Goal: Transaction & Acquisition: Book appointment/travel/reservation

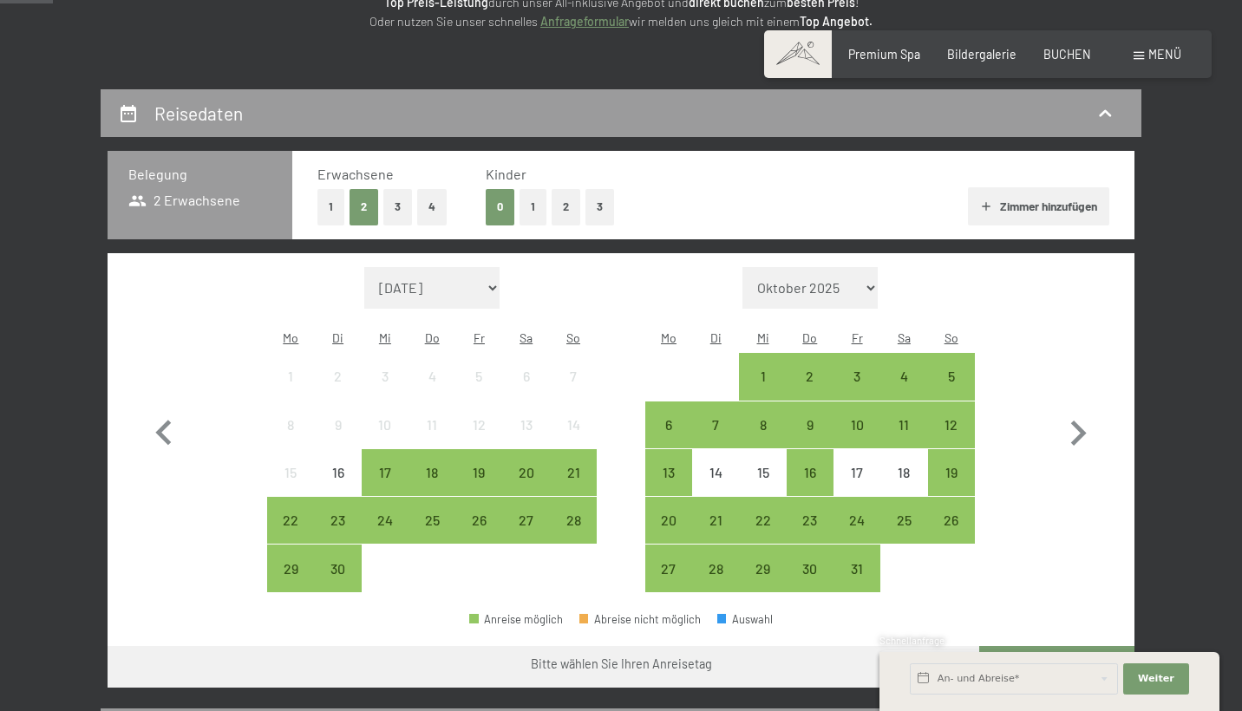
scroll to position [276, 0]
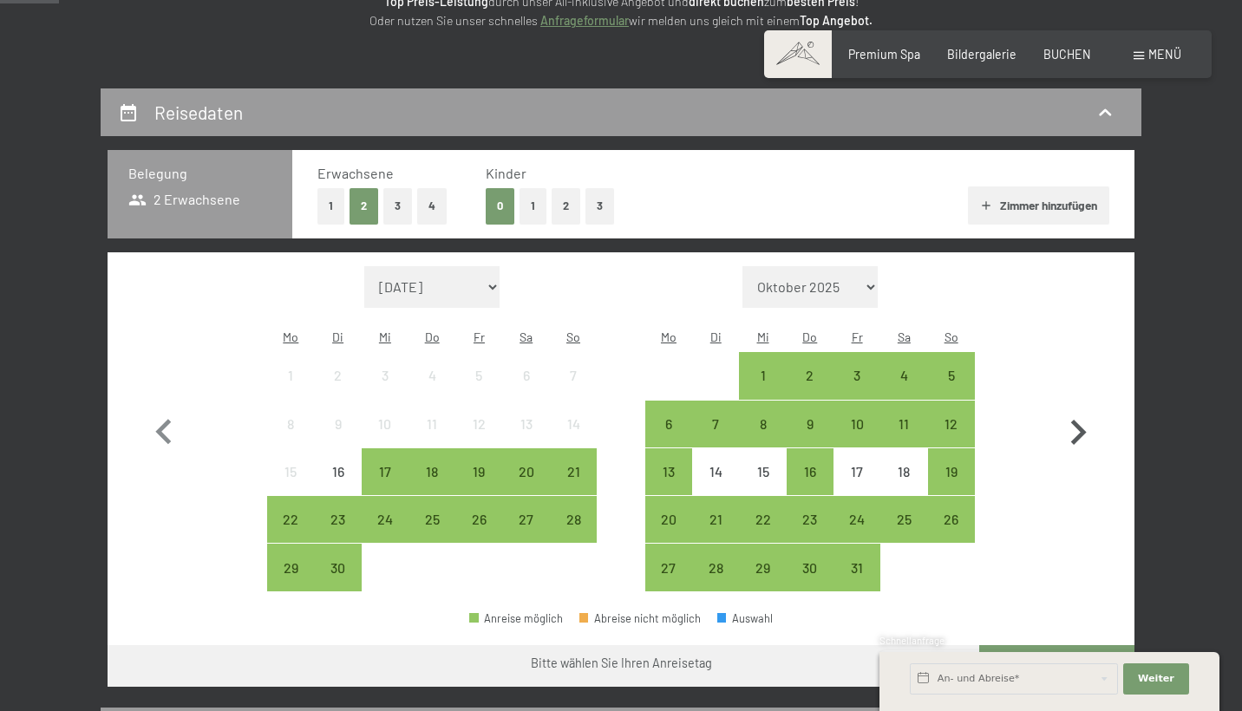
click at [1080, 420] on icon "button" at bounding box center [1079, 432] width 16 height 25
select select "[DATE]"
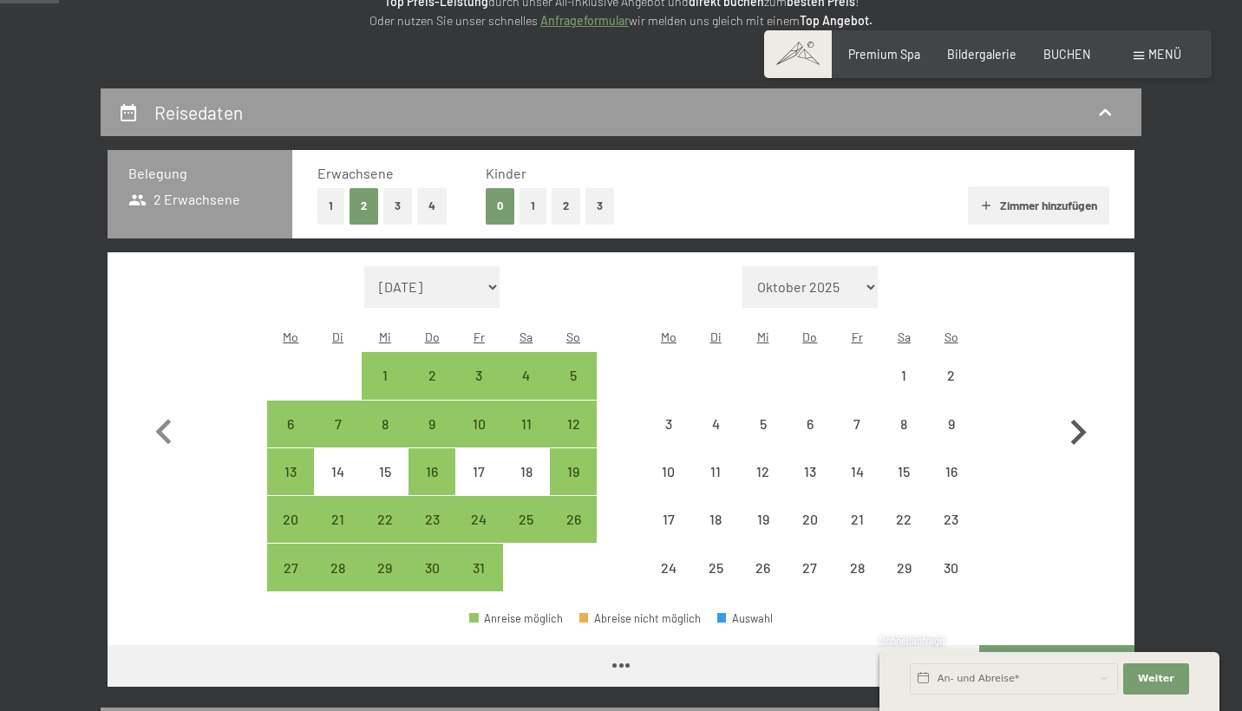
click at [1080, 420] on icon "button" at bounding box center [1079, 432] width 16 height 25
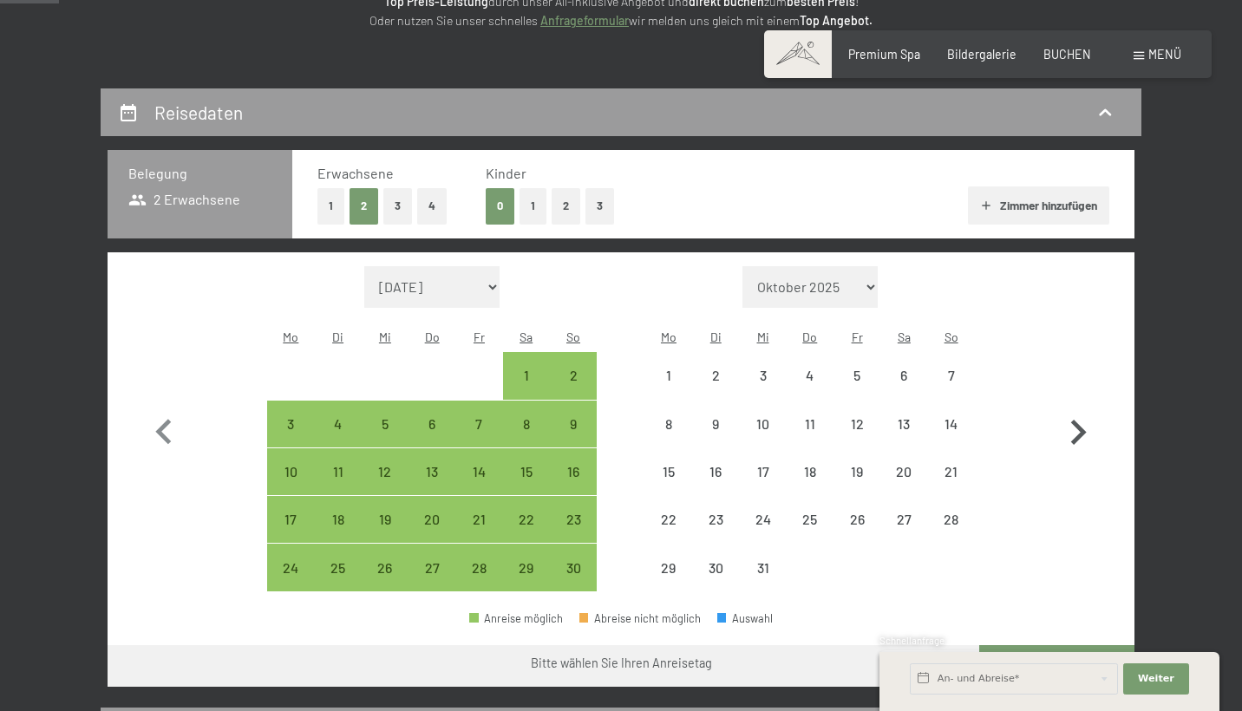
select select "2025-11-01"
select select "2025-12-01"
select select "2025-11-01"
select select "2025-12-01"
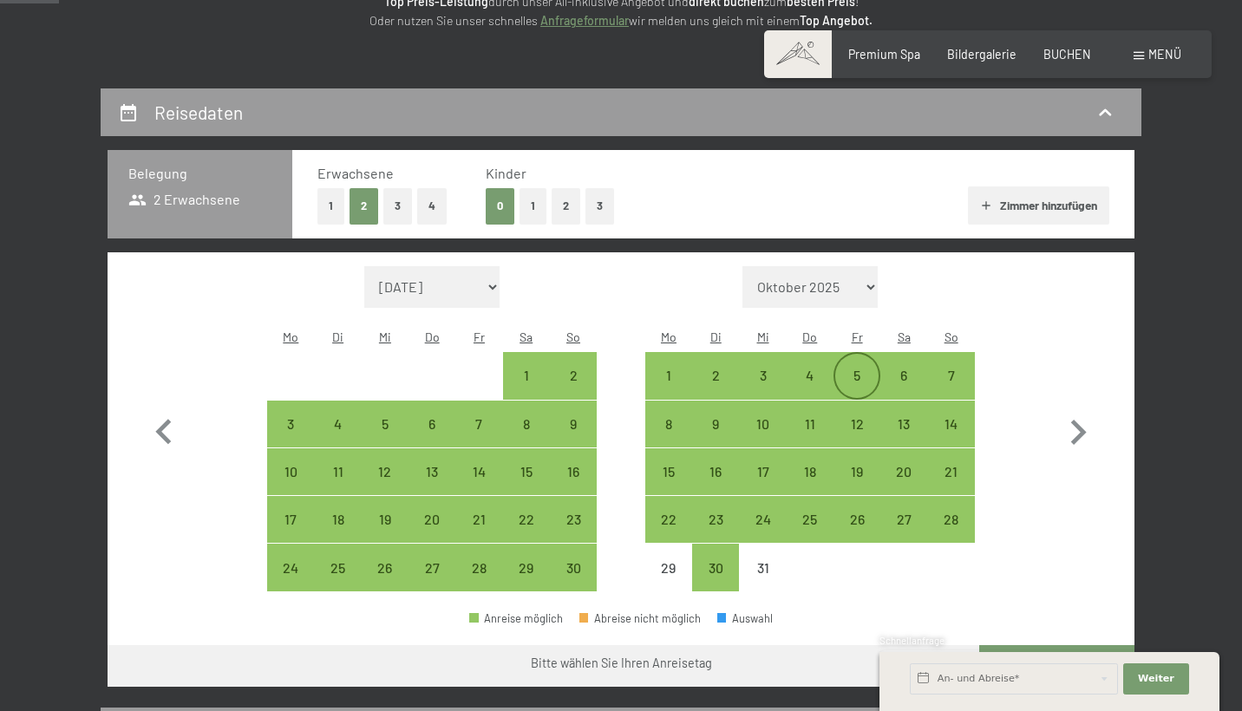
click at [858, 369] on div "5" at bounding box center [856, 390] width 43 height 43
select select "2025-11-01"
select select "2025-12-01"
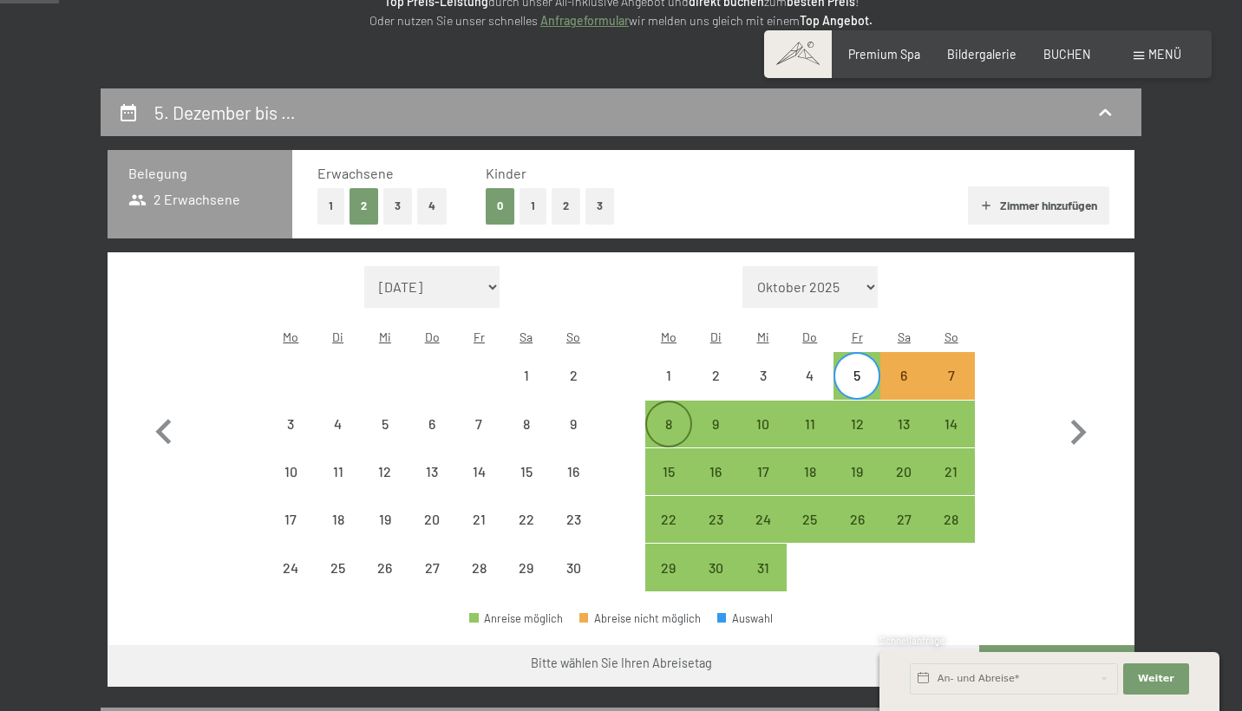
click at [662, 417] on div "8" at bounding box center [668, 438] width 43 height 43
select select "2025-11-01"
select select "2025-12-01"
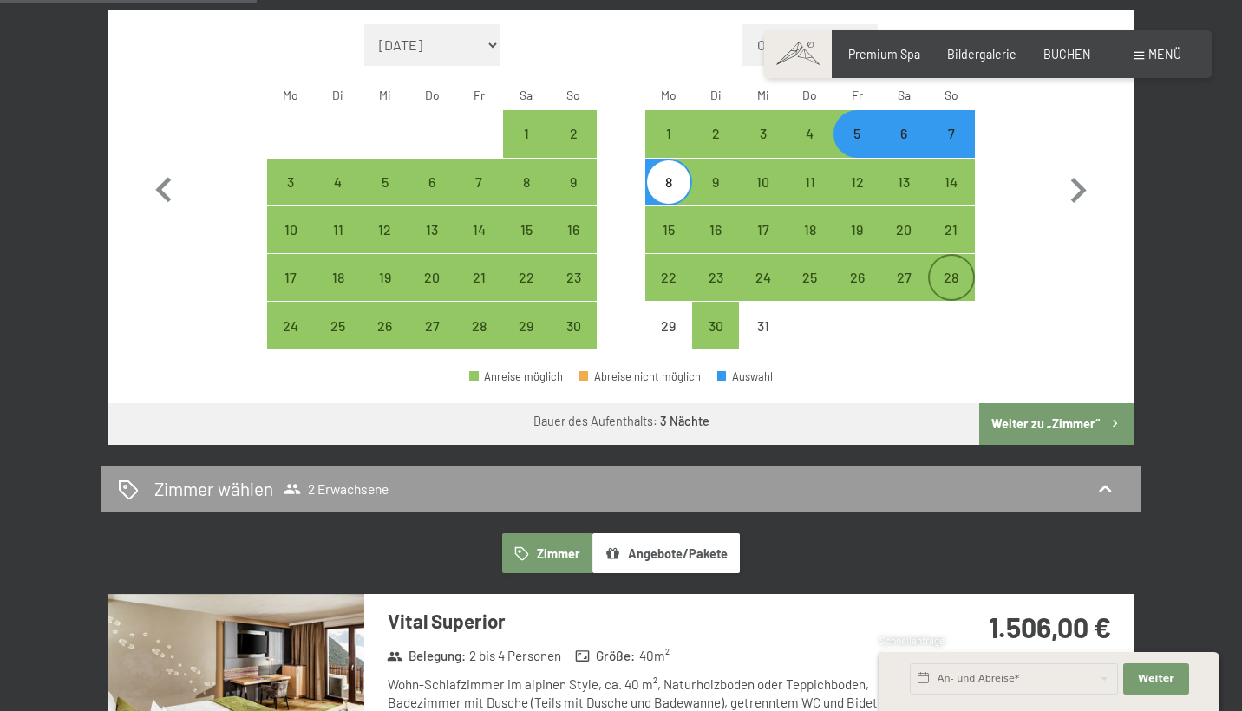
scroll to position [531, 0]
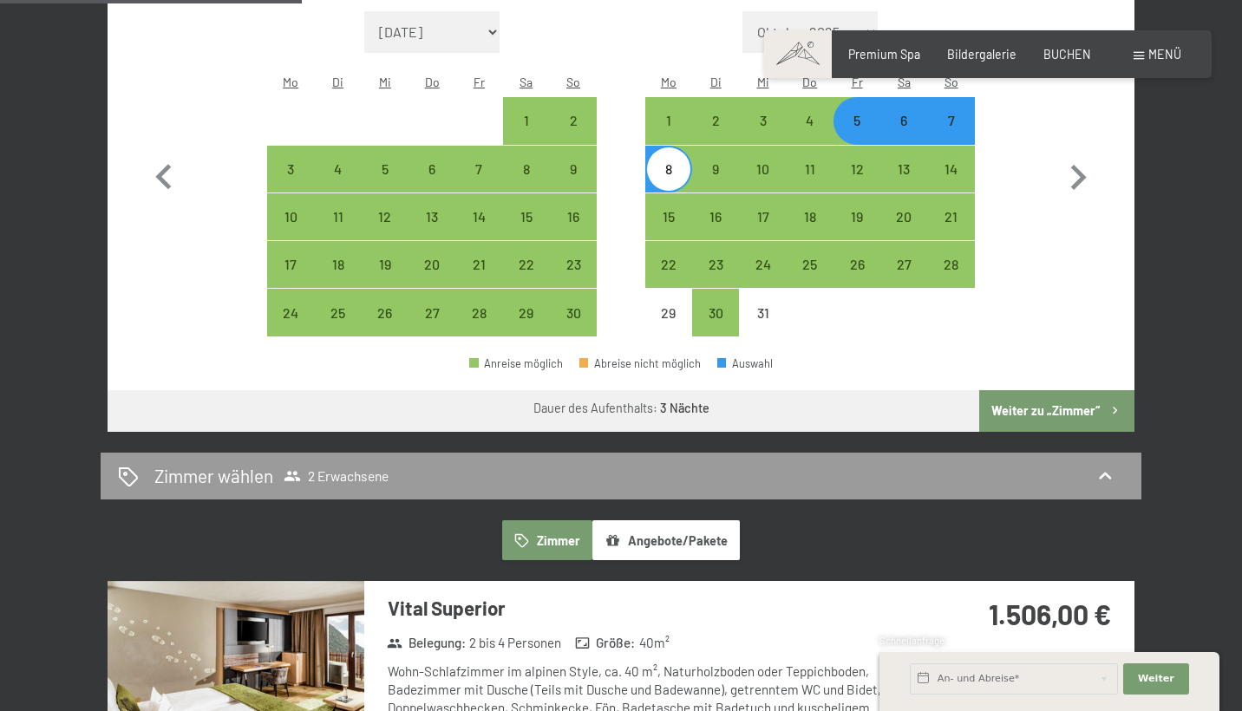
click at [1033, 390] on button "Weiter zu „Zimmer“" at bounding box center [1056, 411] width 155 height 42
select select "2025-11-01"
select select "2025-12-01"
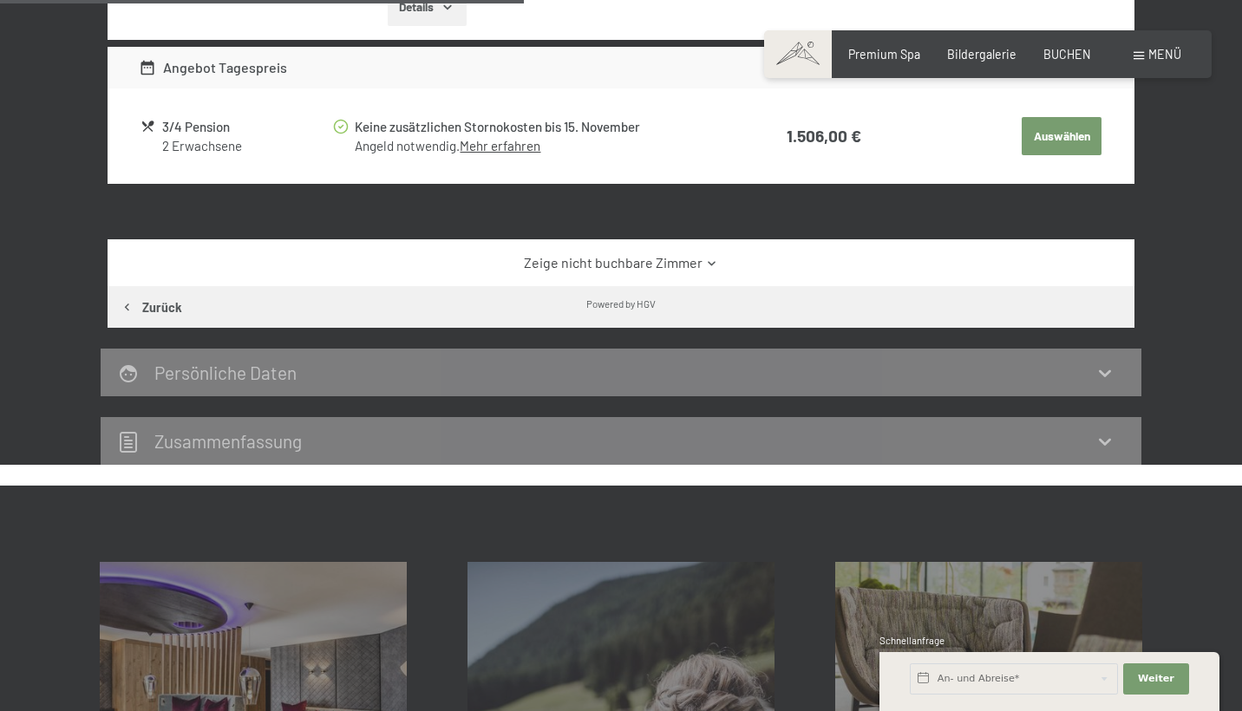
scroll to position [128, 0]
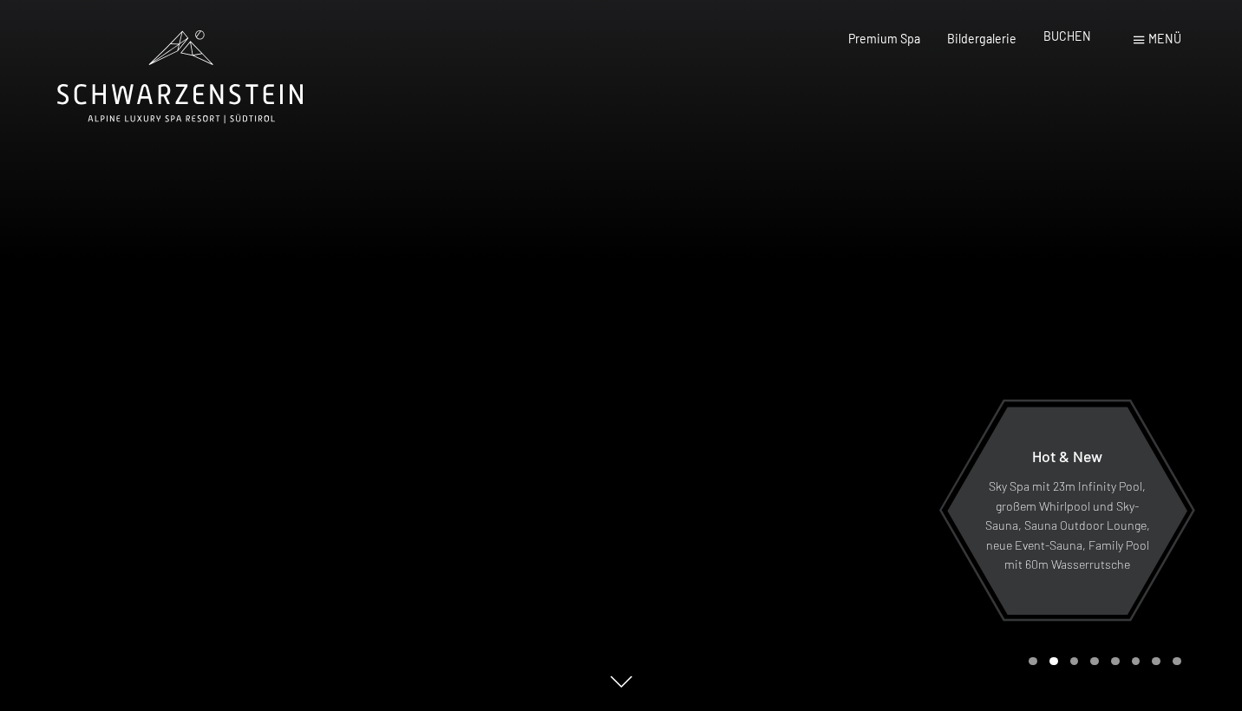
click at [1077, 40] on span "BUCHEN" at bounding box center [1068, 36] width 48 height 15
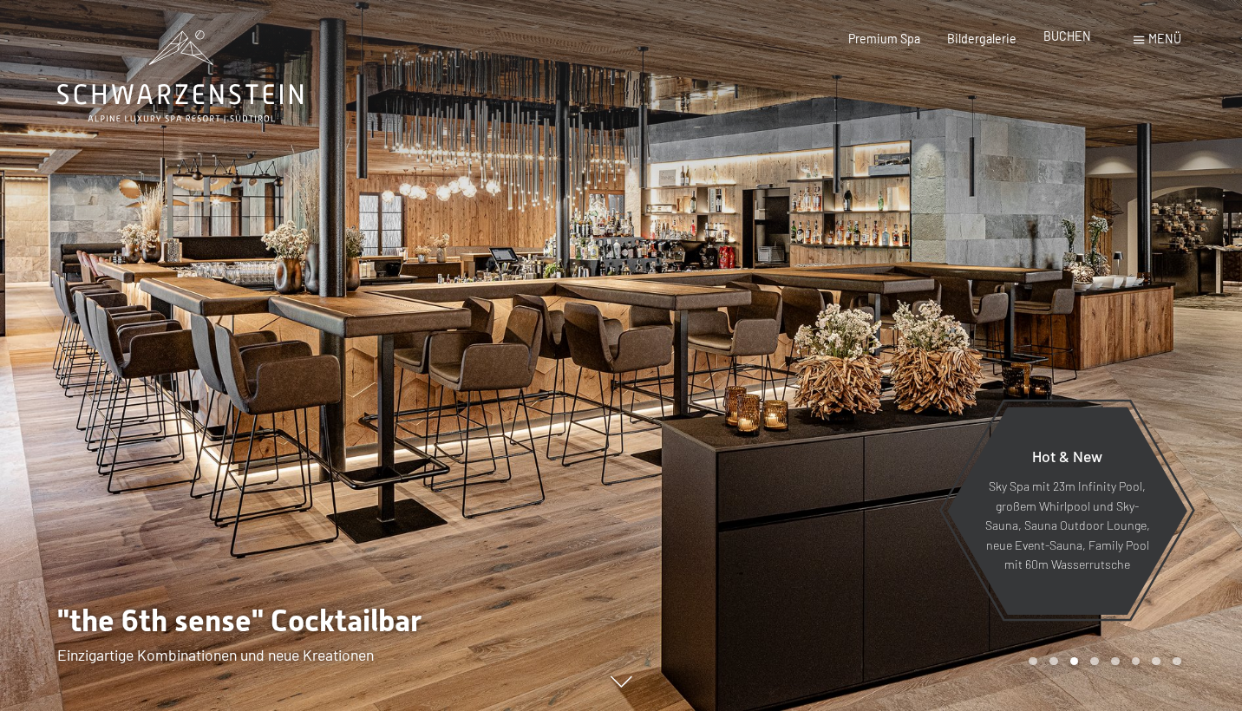
click at [1062, 33] on span "BUCHEN" at bounding box center [1068, 36] width 48 height 15
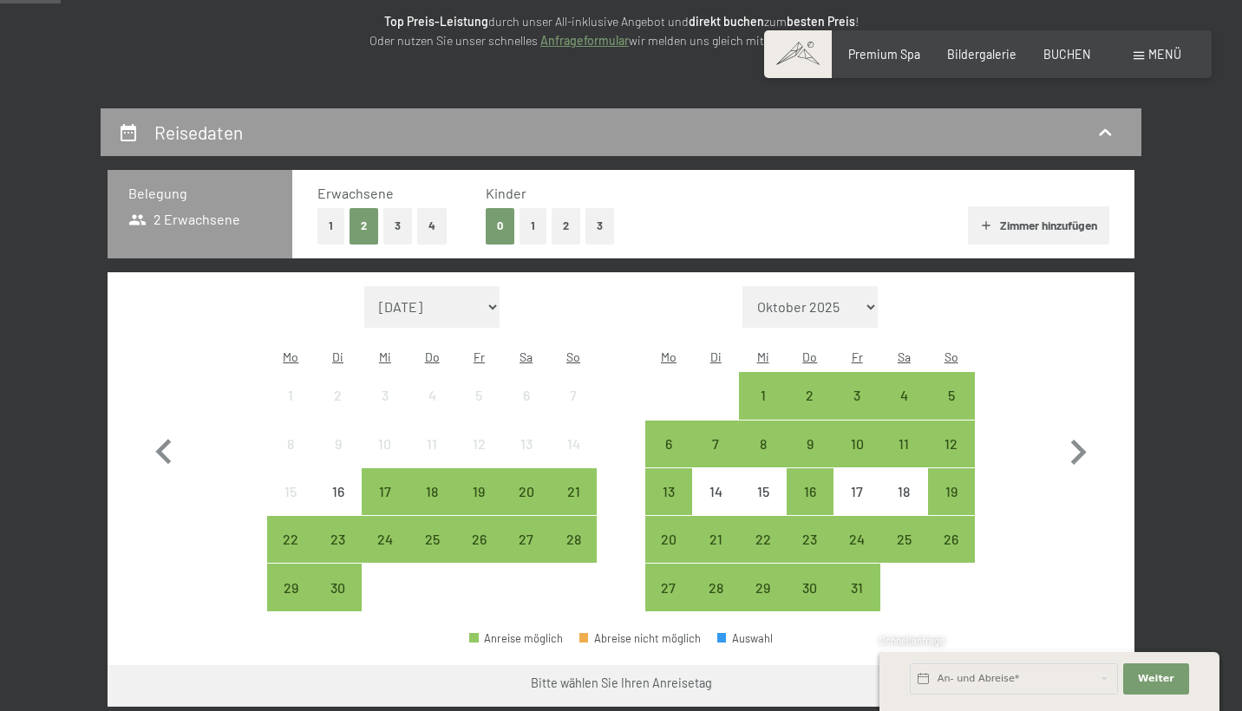
scroll to position [283, 0]
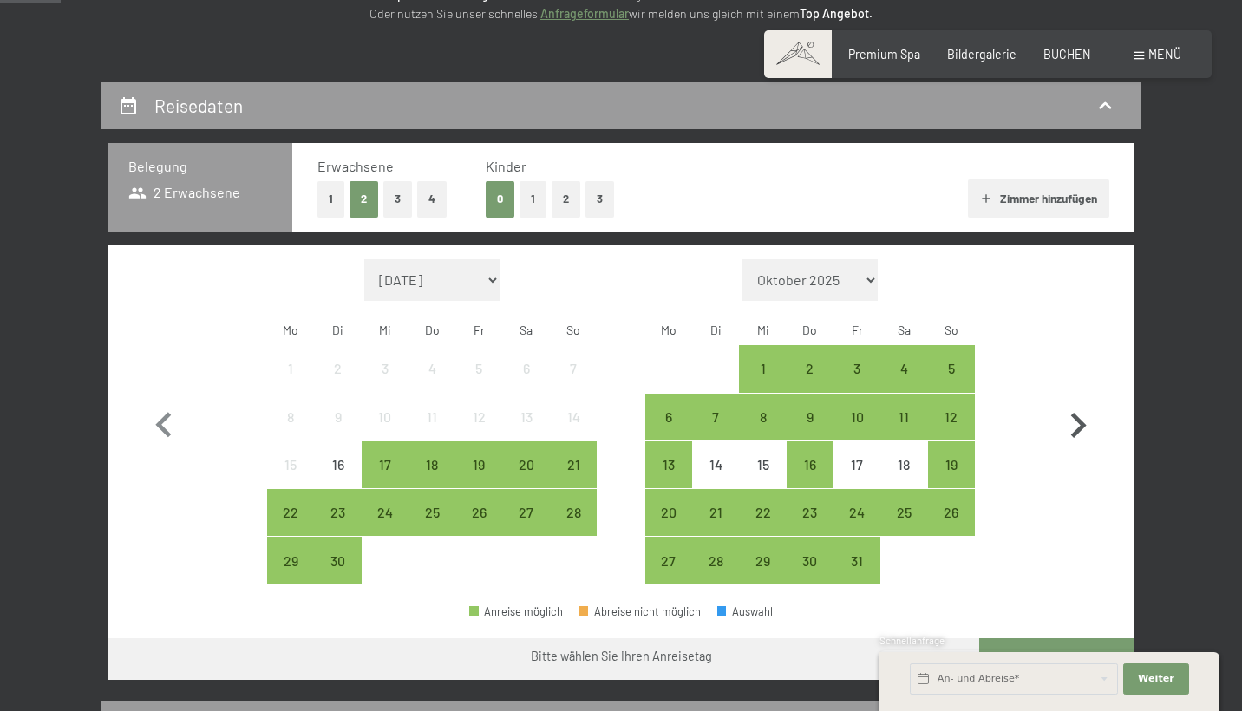
click at [1079, 416] on icon "button" at bounding box center [1079, 425] width 16 height 25
select select "2025-10-01"
select select "2025-11-01"
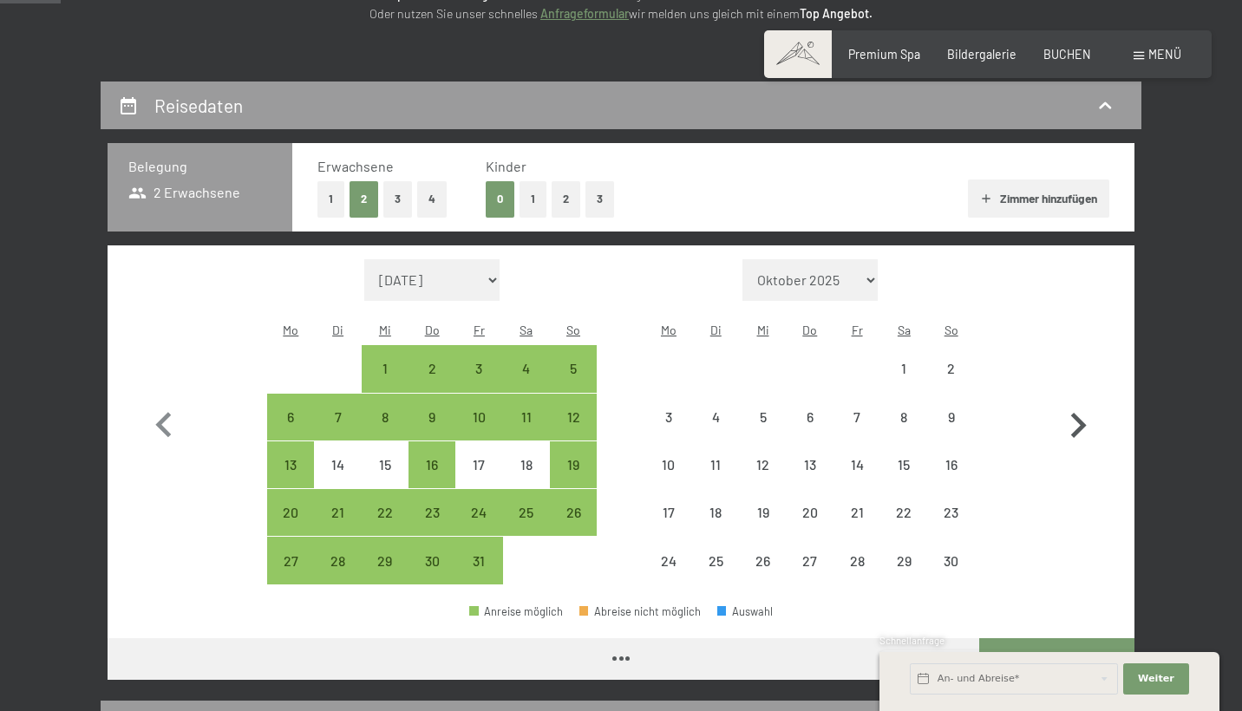
click at [1079, 416] on icon "button" at bounding box center [1079, 425] width 16 height 25
select select "2025-11-01"
select select "2025-12-01"
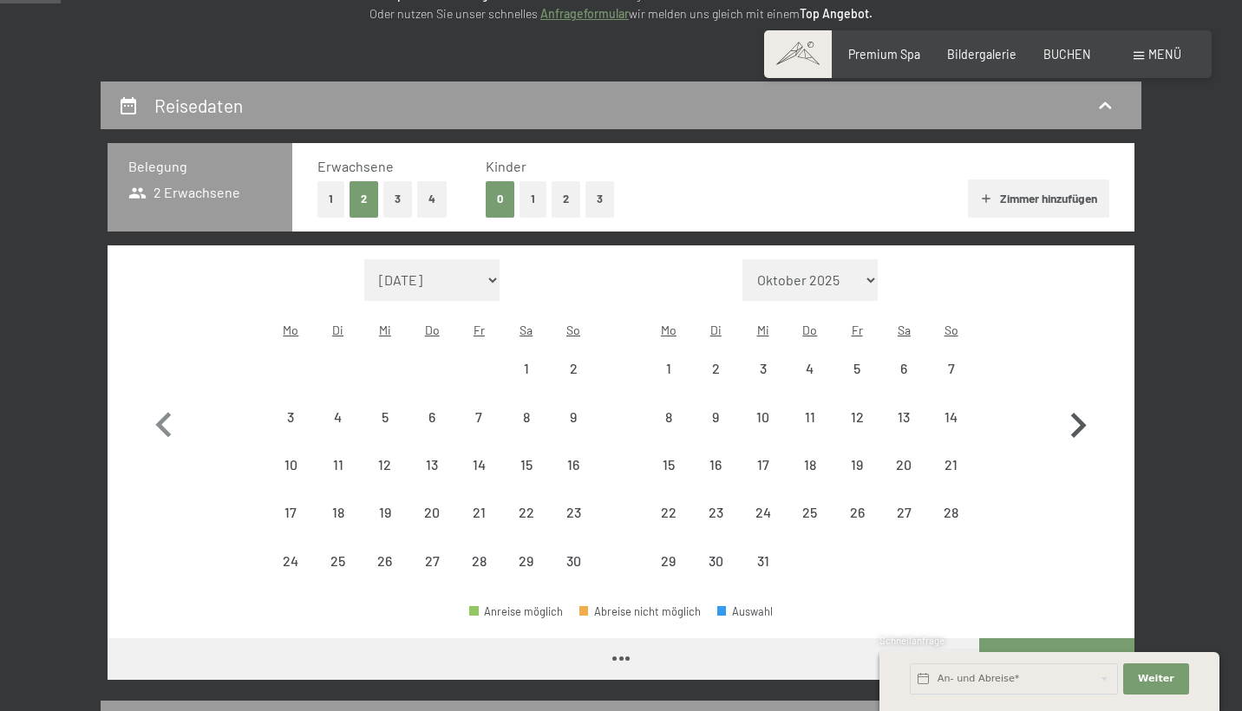
select select "2025-11-01"
select select "2025-12-01"
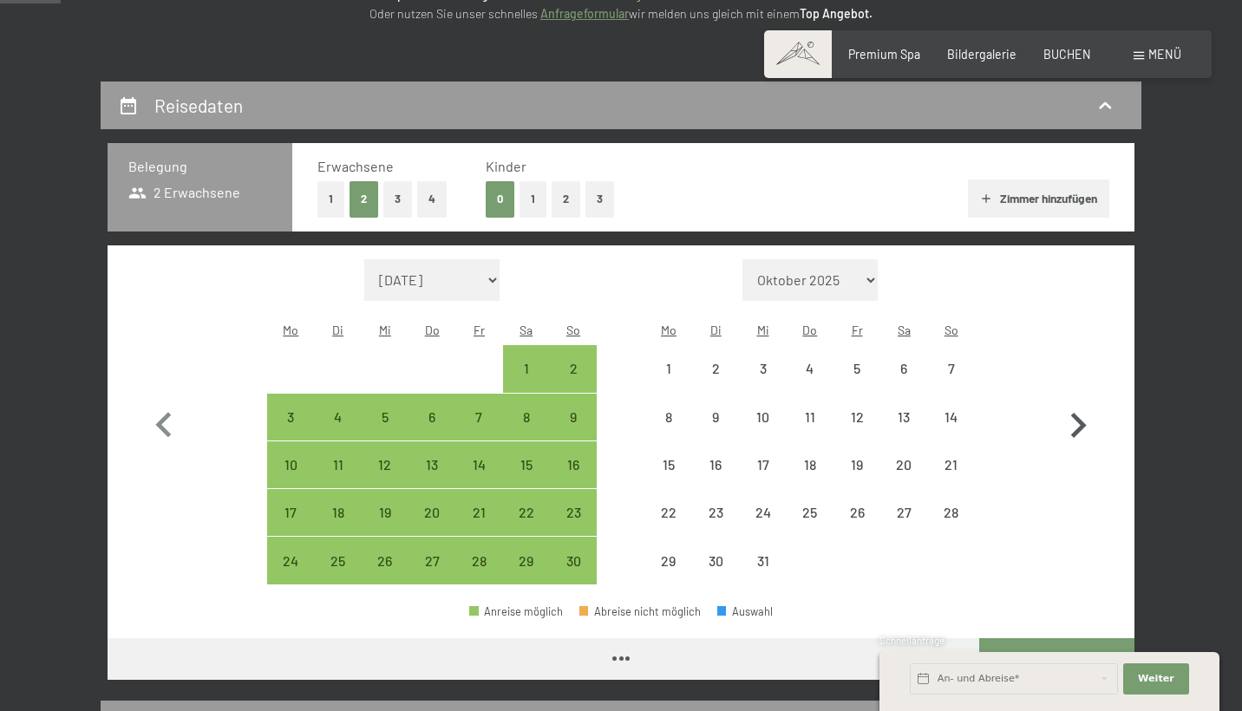
select select "2025-11-01"
select select "2025-12-01"
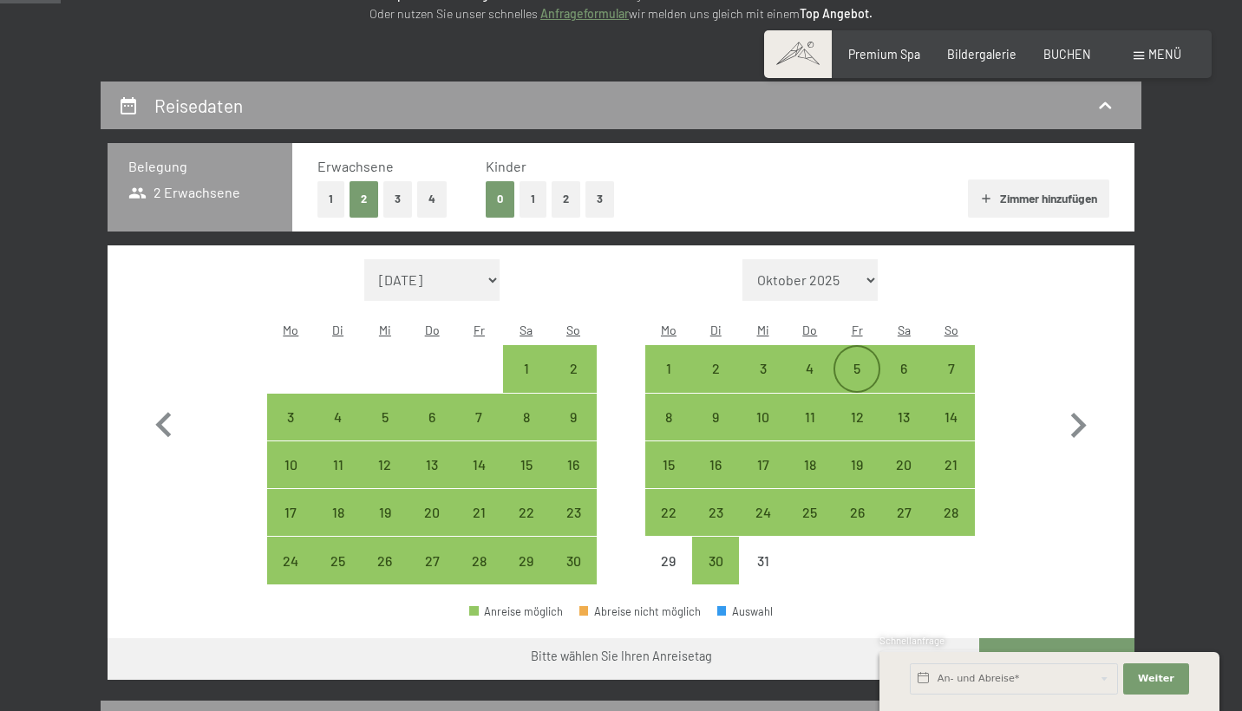
click at [855, 362] on div "5" at bounding box center [856, 383] width 43 height 43
select select "2025-11-01"
select select "2025-12-01"
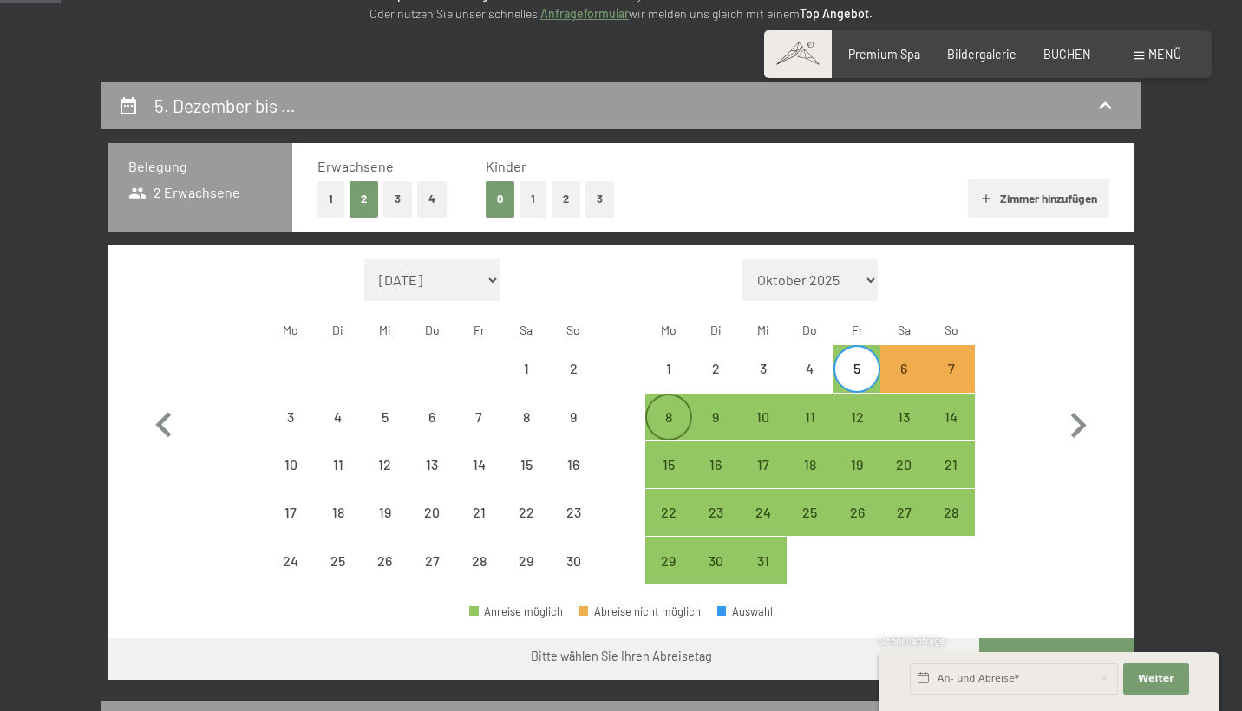
click at [665, 410] on div "8" at bounding box center [668, 431] width 43 height 43
select select "2025-11-01"
select select "2025-12-01"
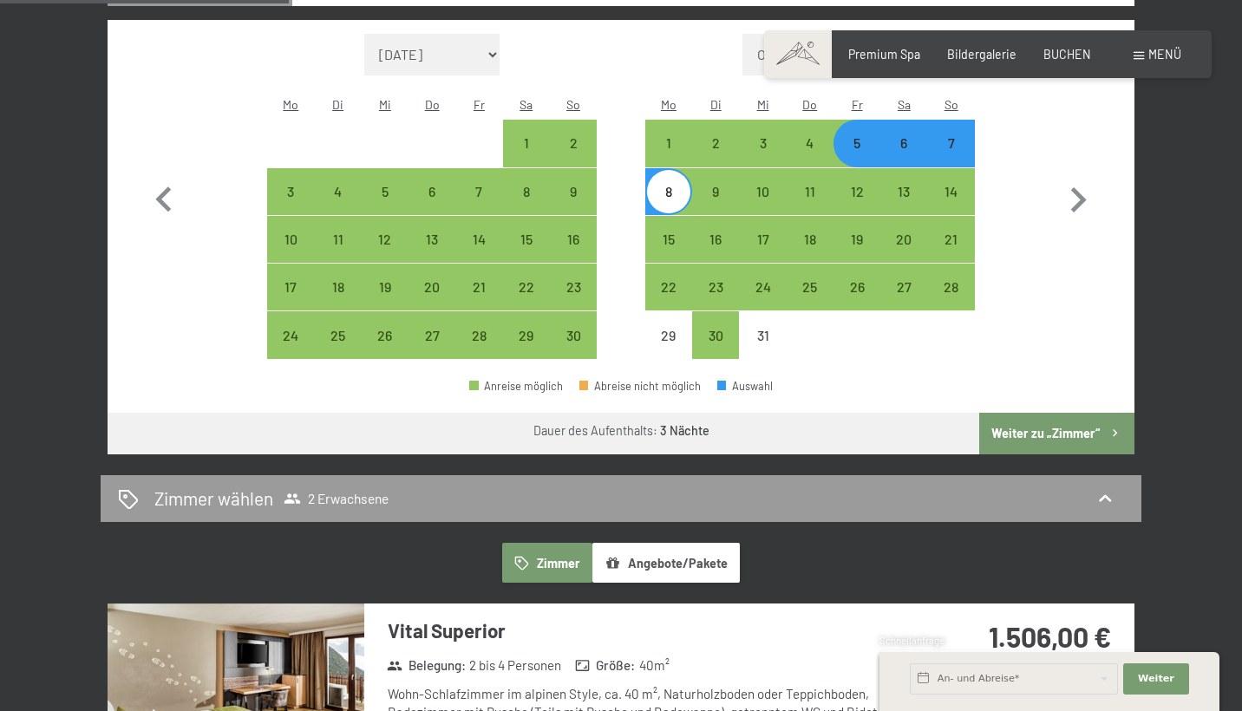
click at [998, 414] on button "Weiter zu „Zimmer“" at bounding box center [1056, 434] width 155 height 42
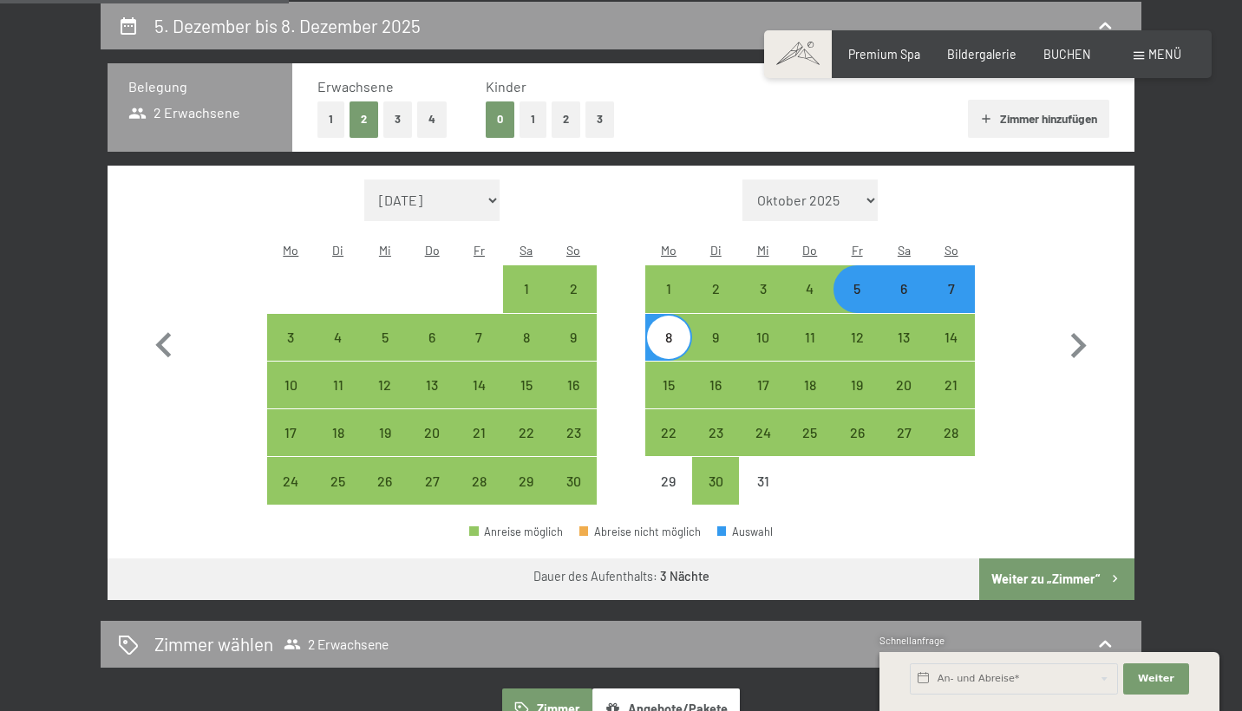
select select "2025-11-01"
select select "2025-12-01"
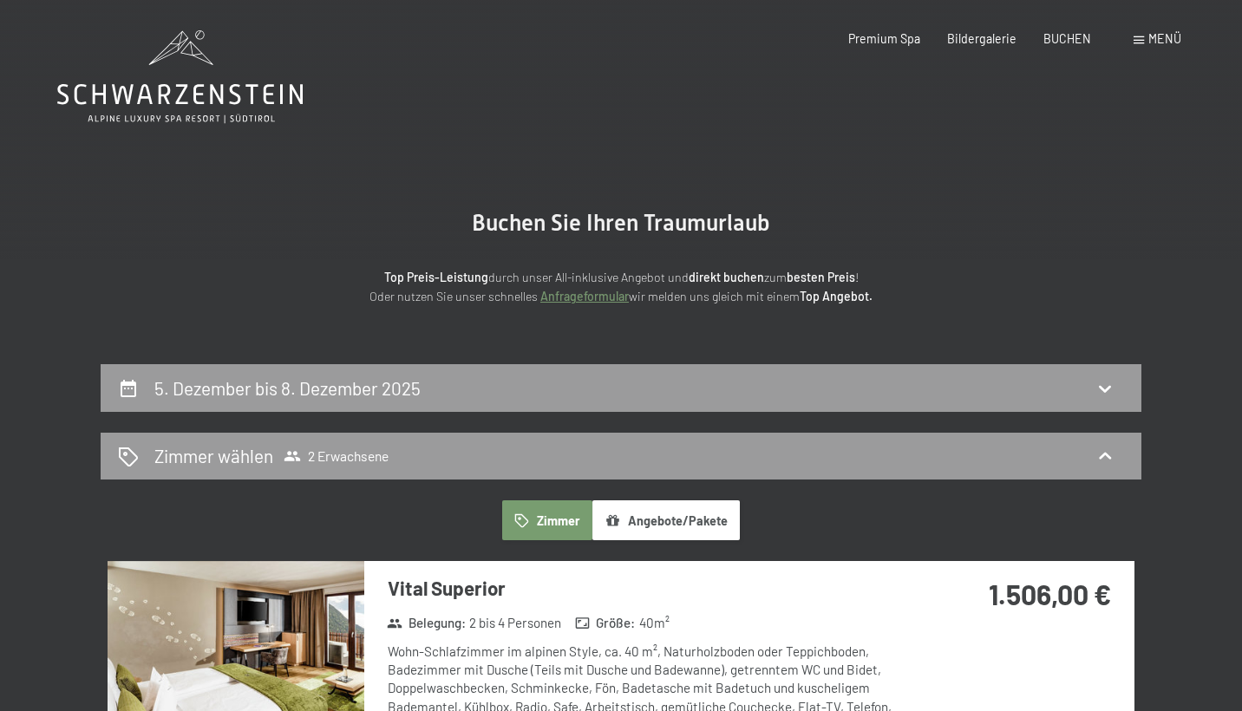
scroll to position [0, 0]
click at [583, 397] on span "Einwilligung Marketing*" at bounding box center [524, 404] width 143 height 17
click at [444, 397] on input "Einwilligung Marketing*" at bounding box center [435, 404] width 17 height 17
checkbox input "false"
click at [1104, 386] on icon at bounding box center [1105, 388] width 21 height 21
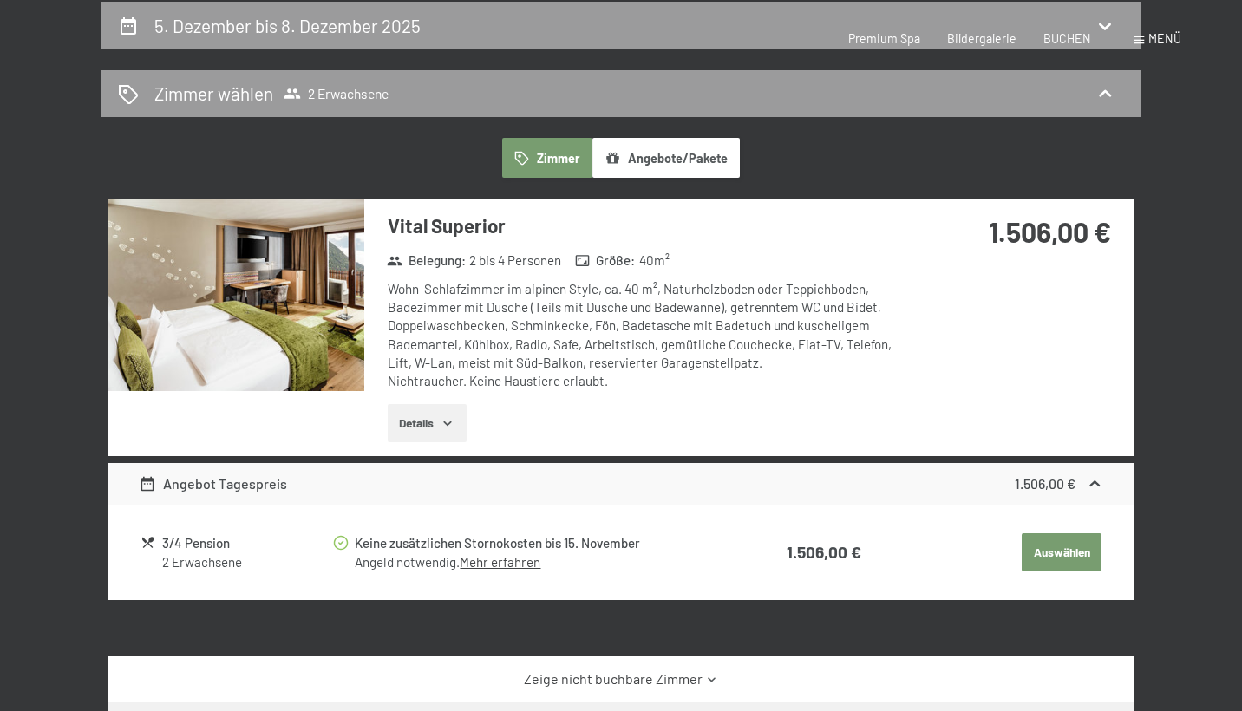
select select "2025-11-01"
select select "2025-12-01"
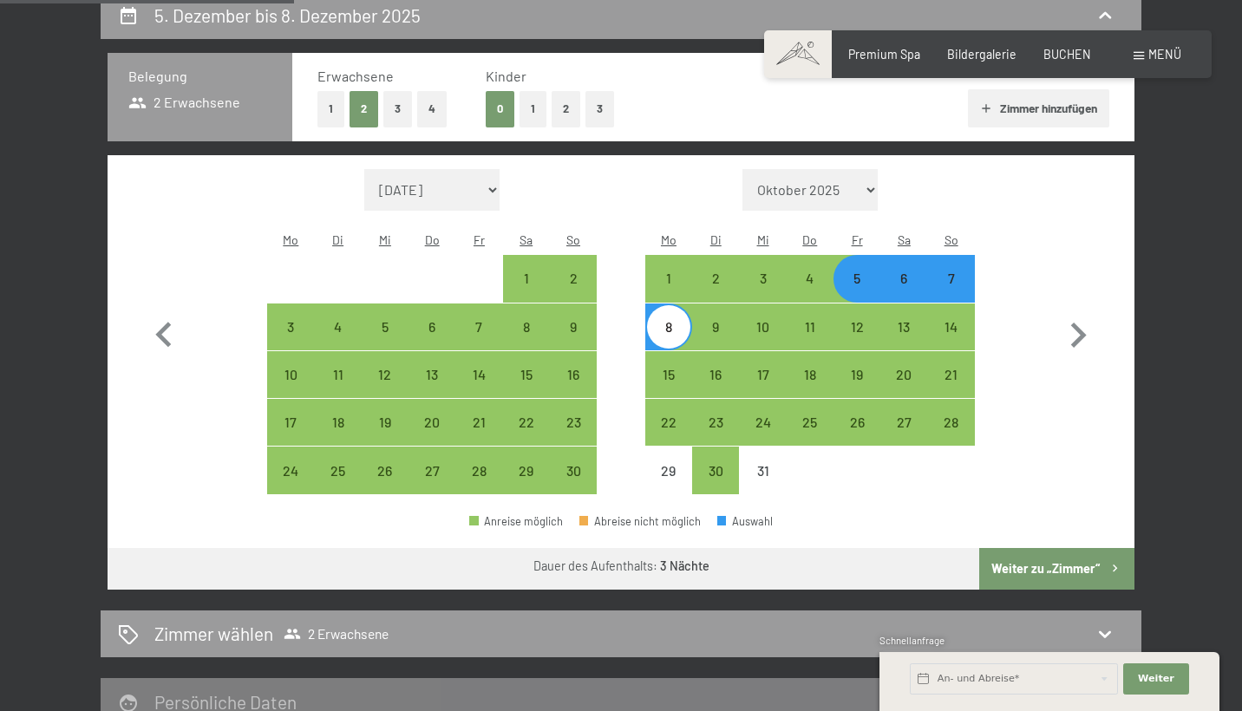
scroll to position [376, 0]
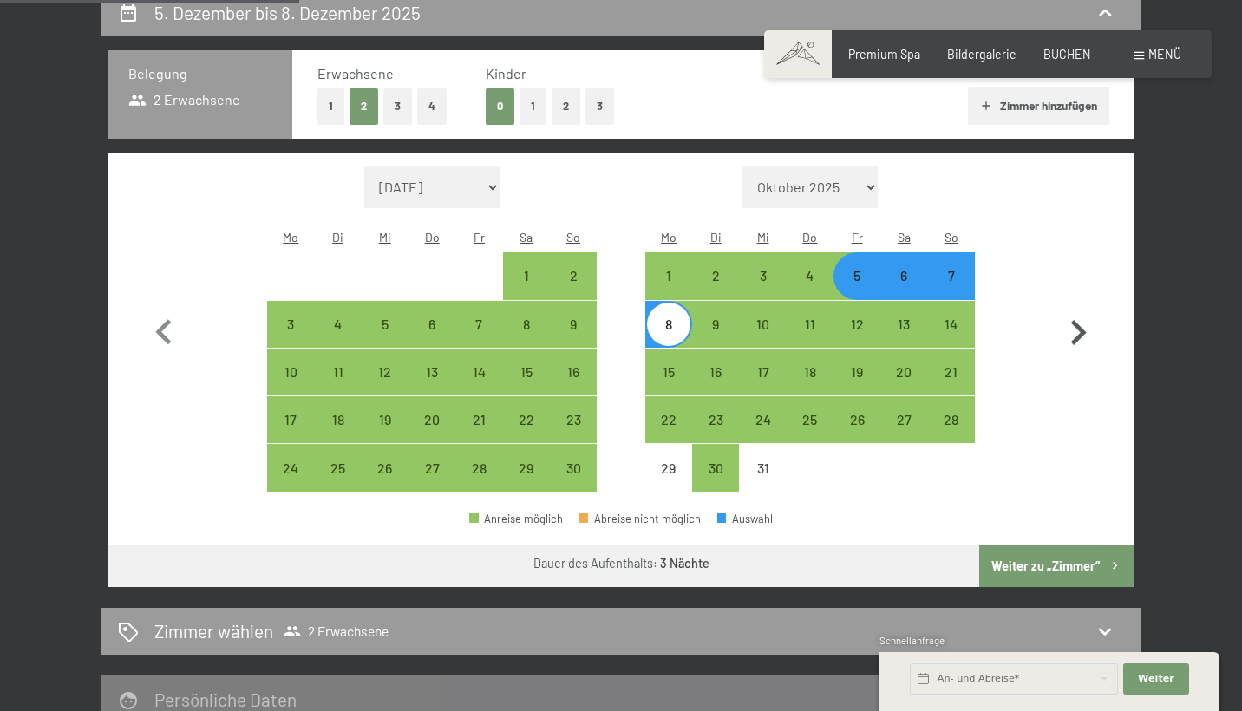
click at [1083, 311] on icon "button" at bounding box center [1078, 333] width 50 height 50
select select "2025-12-01"
select select "2026-01-01"
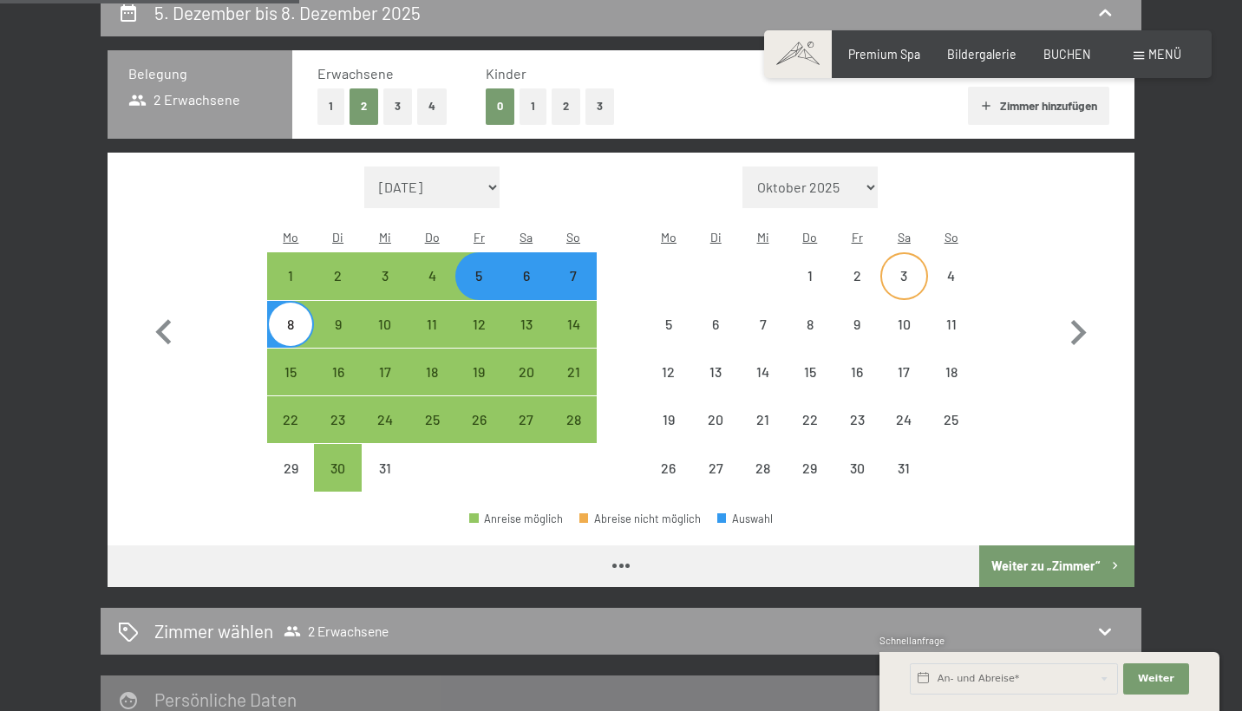
select select "2025-12-01"
select select "2026-01-01"
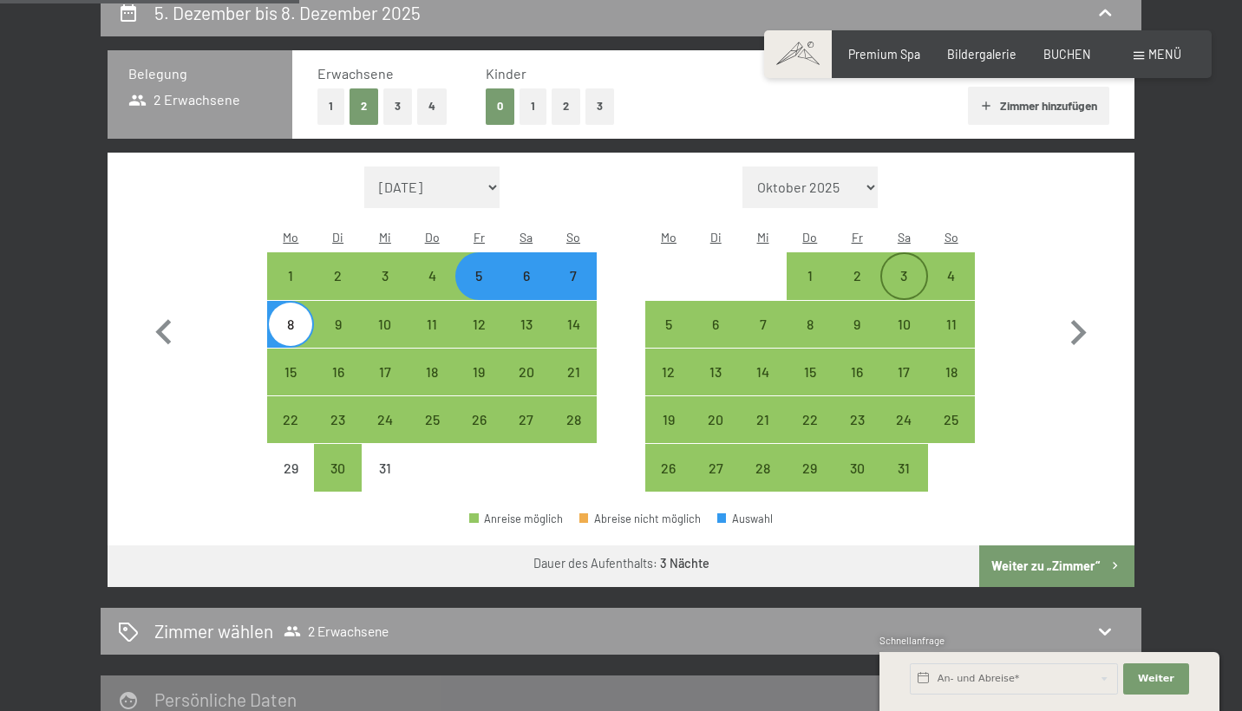
click at [908, 269] on div "3" at bounding box center [903, 290] width 43 height 43
select select "2025-12-01"
select select "2026-01-01"
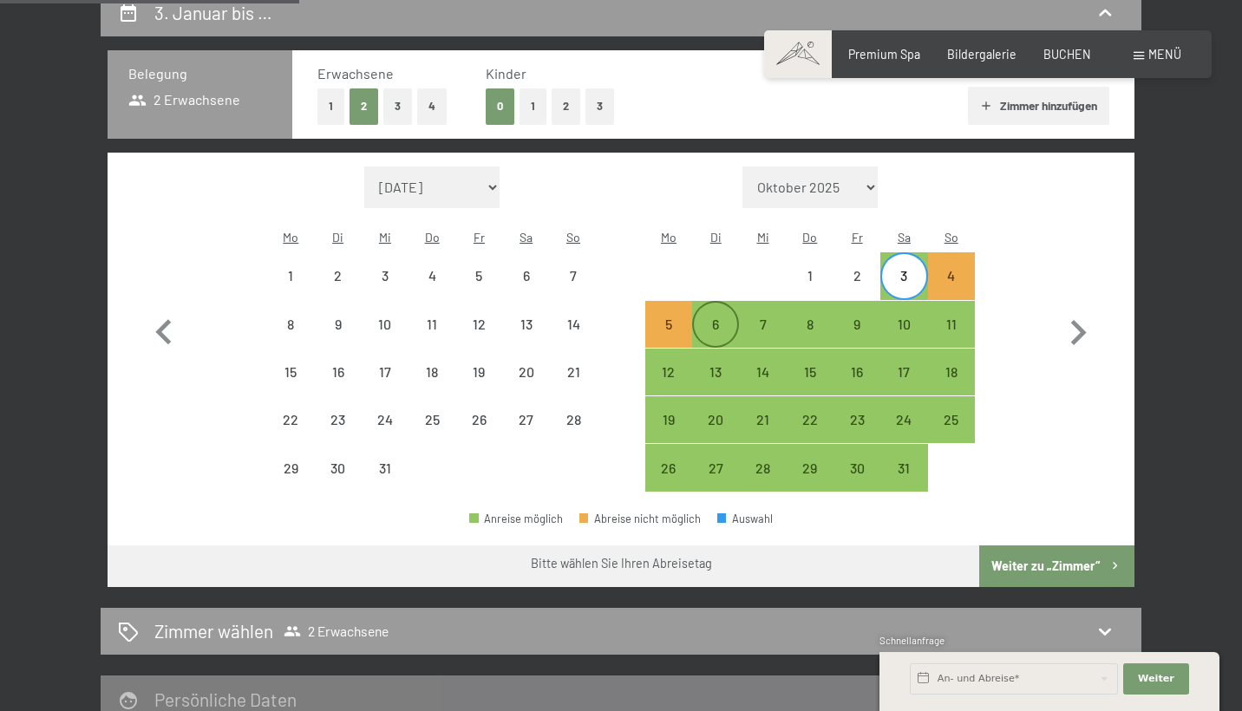
click at [711, 318] on div "6" at bounding box center [715, 339] width 43 height 43
select select "2025-12-01"
select select "2026-01-01"
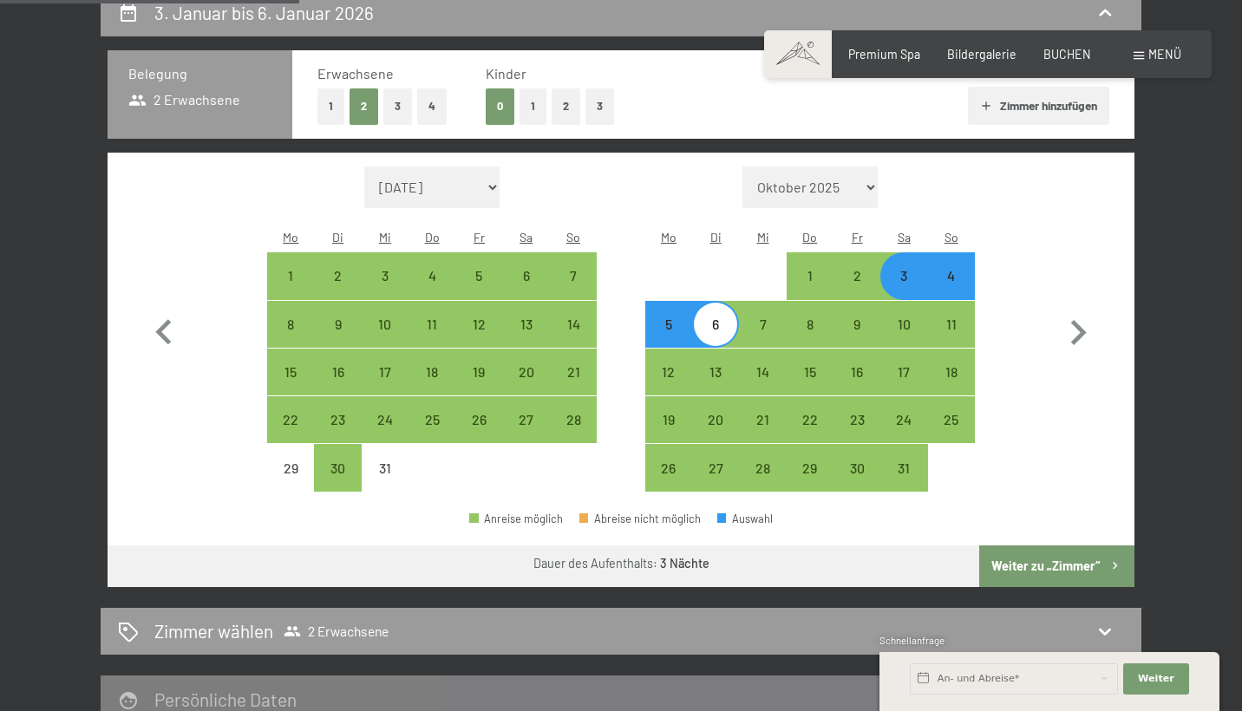
click at [1055, 546] on button "Weiter zu „Zimmer“" at bounding box center [1056, 567] width 155 height 42
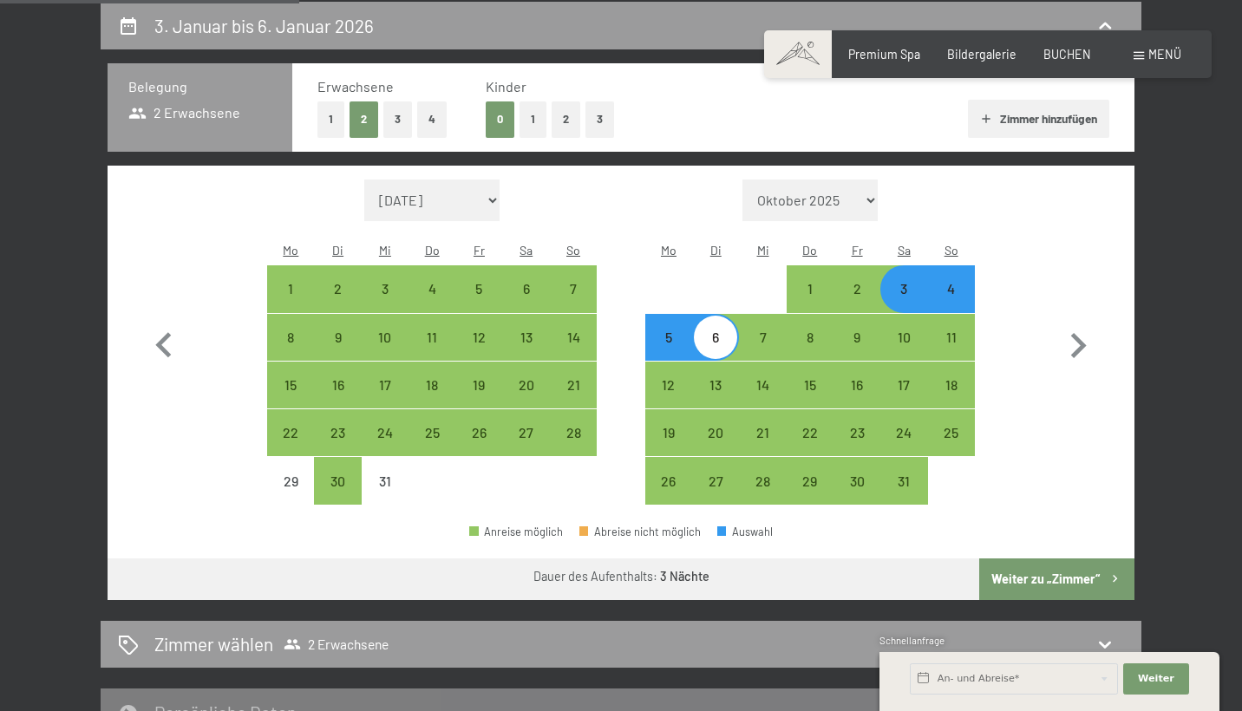
select select "2025-12-01"
select select "2026-01-01"
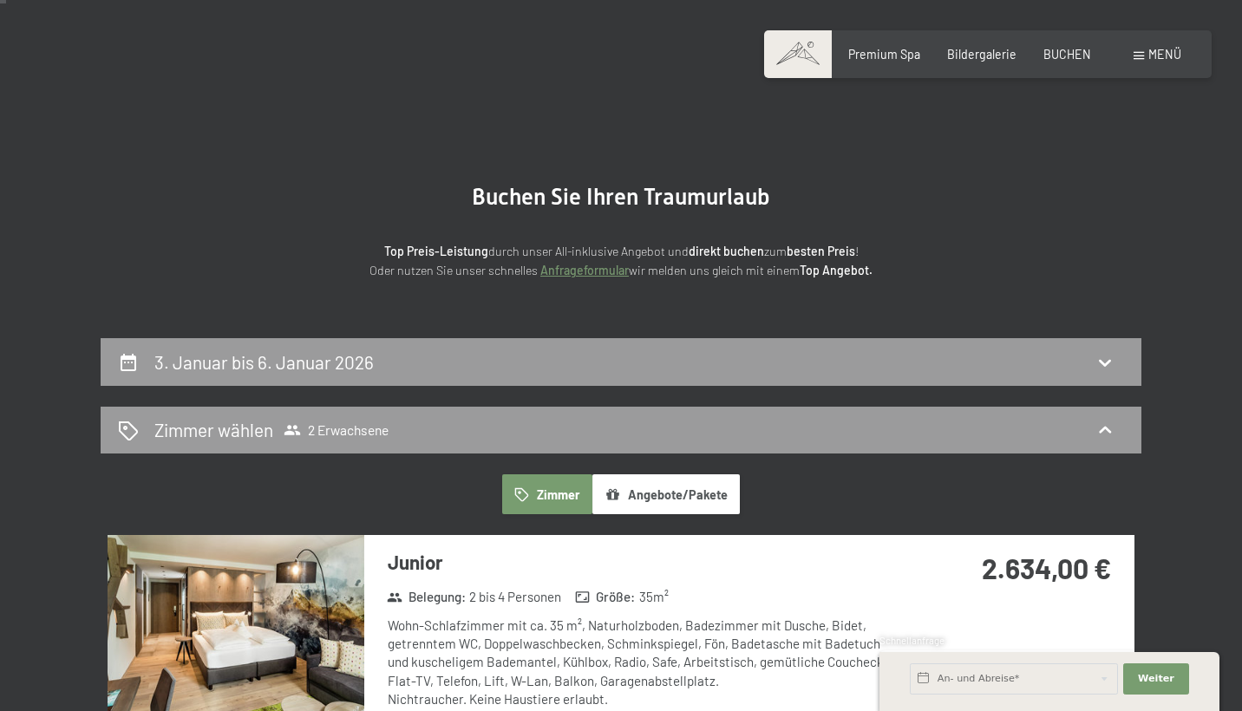
scroll to position [28, 0]
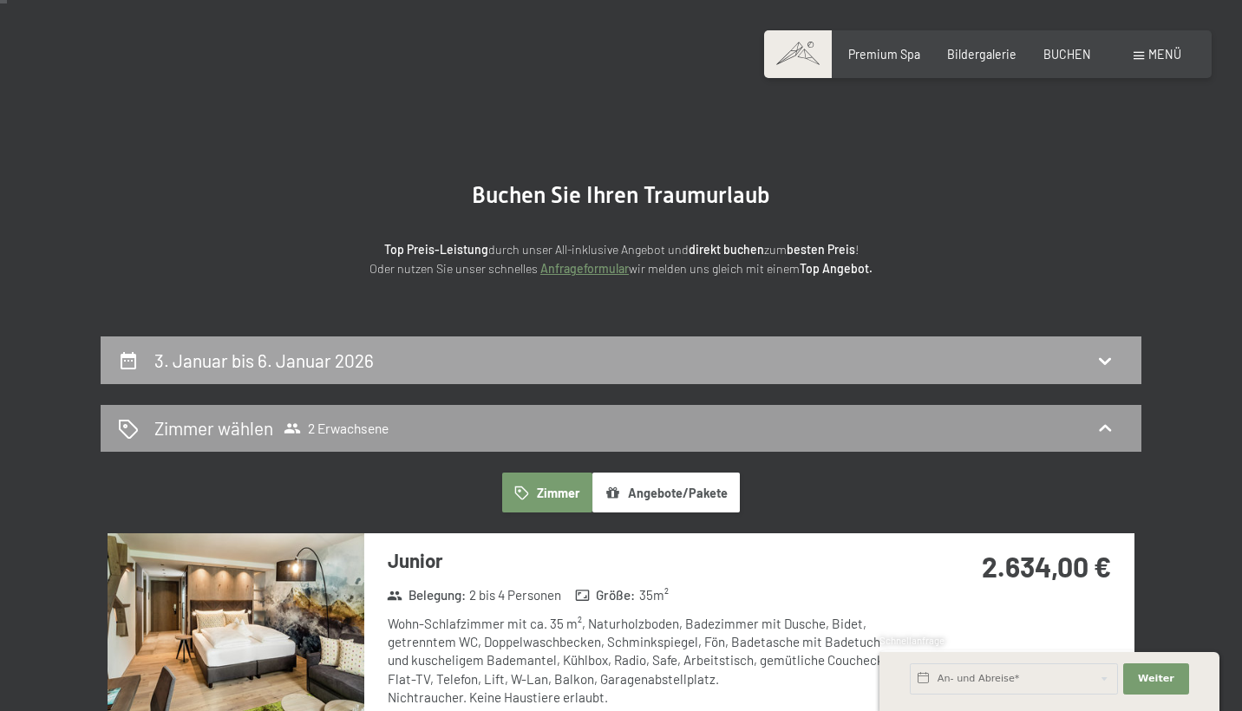
click at [1102, 357] on icon at bounding box center [1105, 360] width 12 height 7
select select "2025-12-01"
select select "2026-01-01"
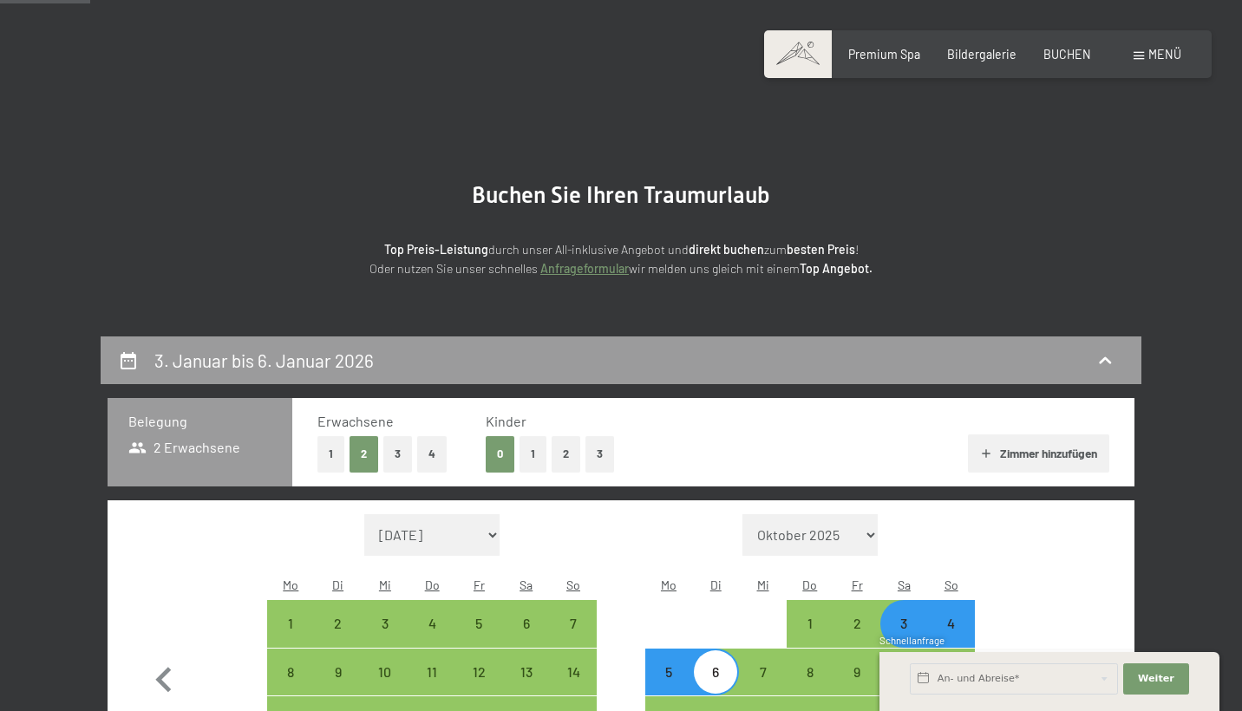
scroll to position [363, 0]
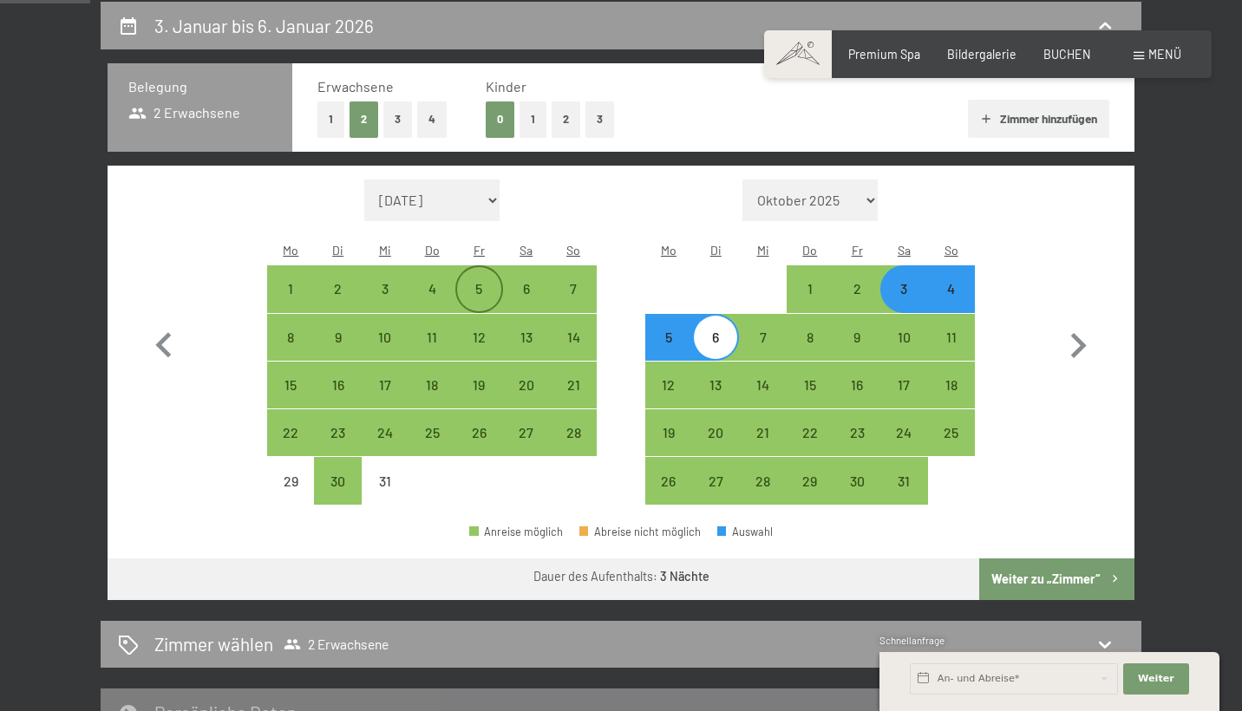
click at [482, 282] on div "5" at bounding box center [478, 303] width 43 height 43
select select "2025-12-01"
select select "2026-01-01"
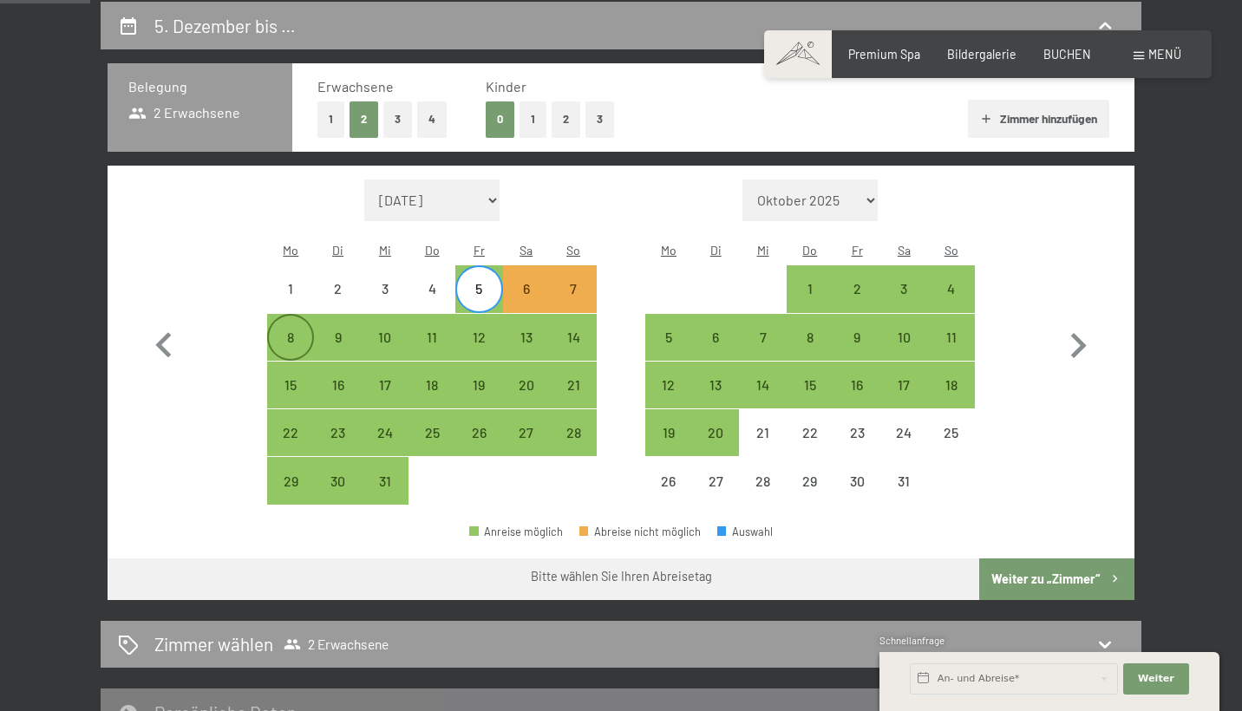
click at [294, 331] on div "8" at bounding box center [290, 352] width 43 height 43
select select "2025-12-01"
select select "2026-01-01"
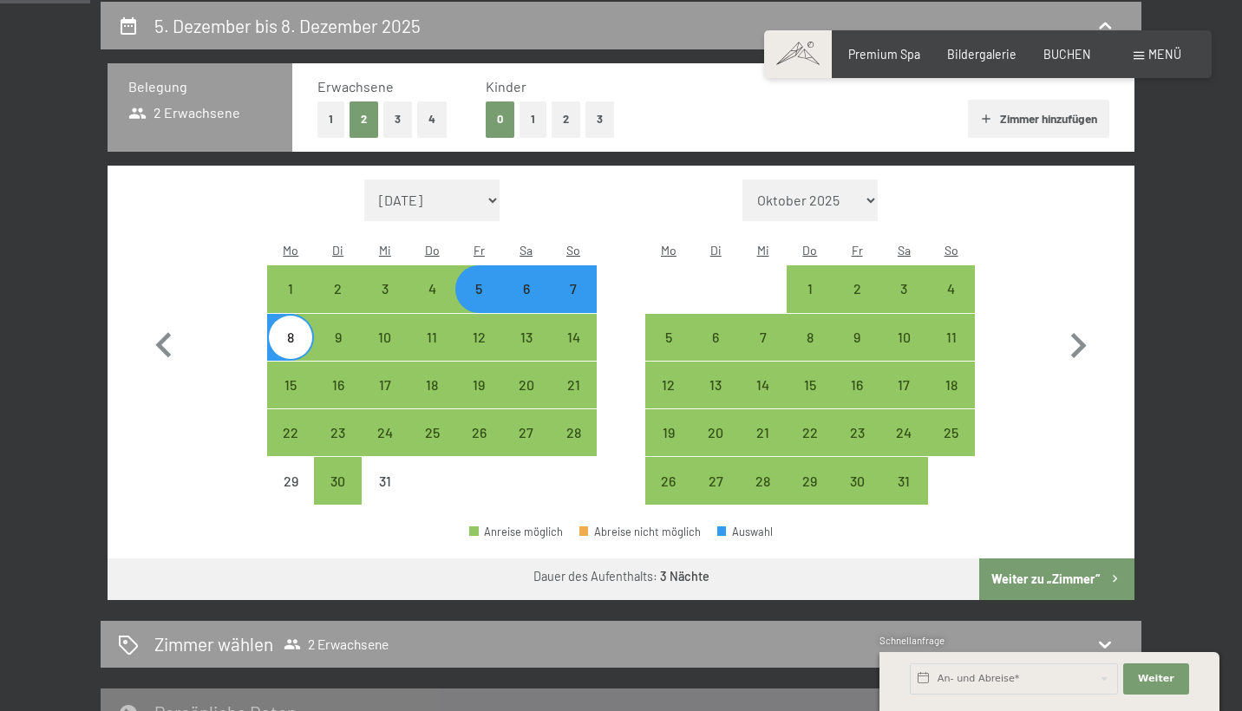
click at [1051, 559] on button "Weiter zu „Zimmer“" at bounding box center [1056, 580] width 155 height 42
select select "2025-12-01"
select select "2026-01-01"
